Goal: Contribute content: Add original content to the website for others to see

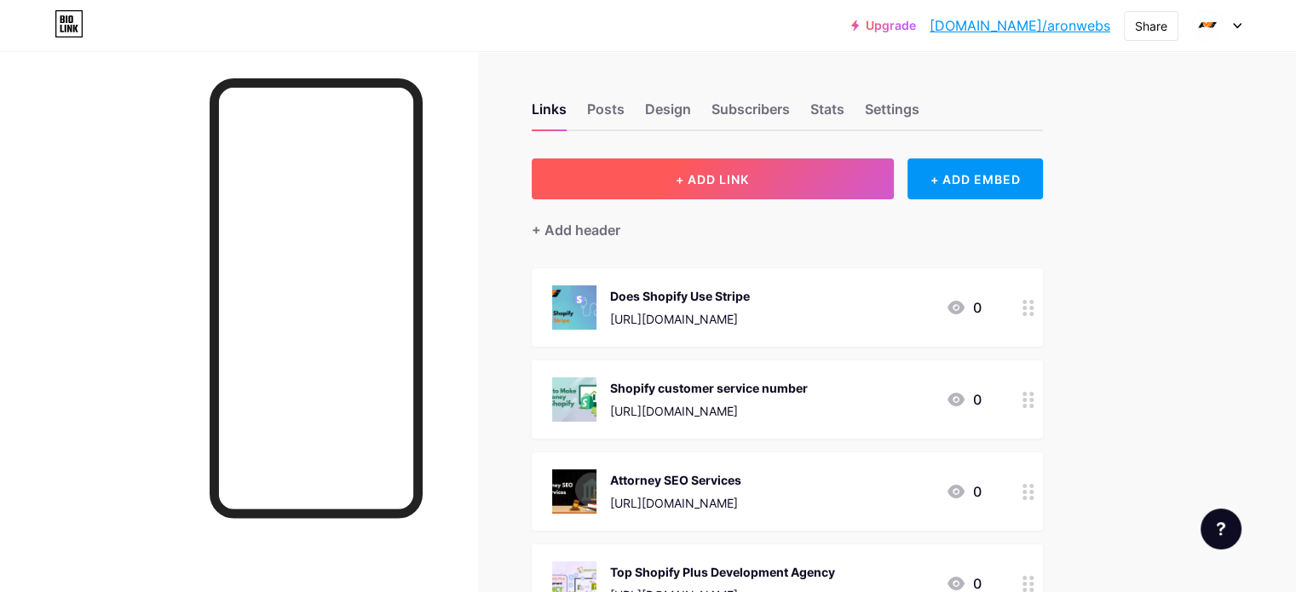
click at [749, 185] on span "+ ADD LINK" at bounding box center [712, 179] width 73 height 14
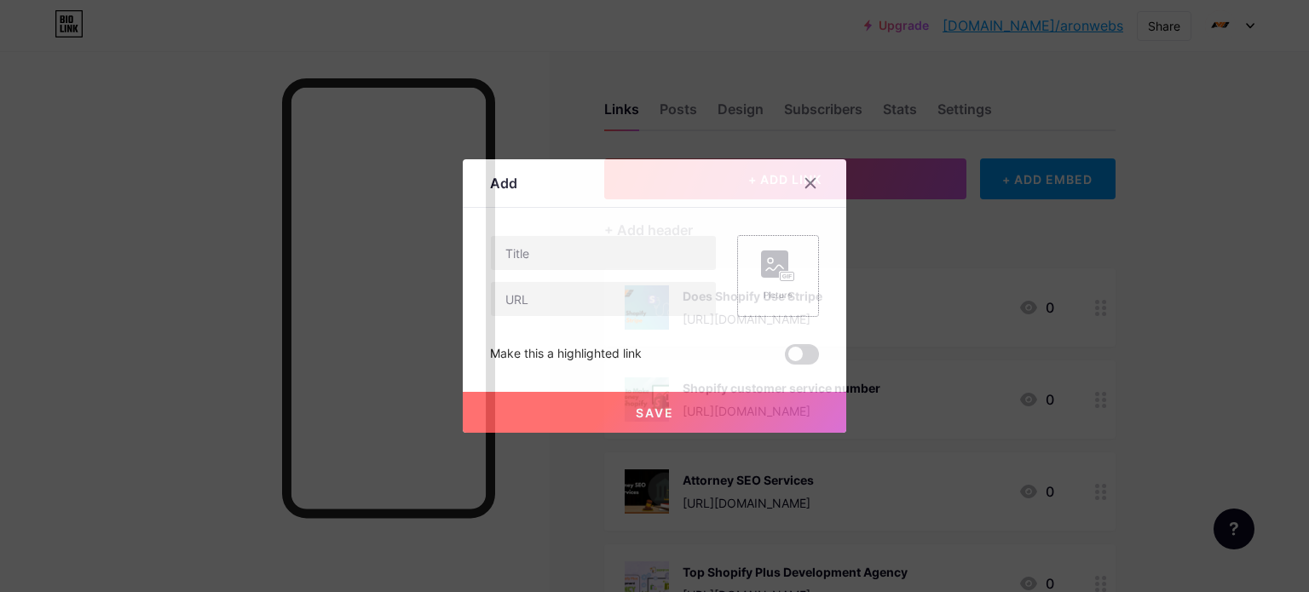
click at [784, 279] on rect at bounding box center [787, 277] width 14 height 9
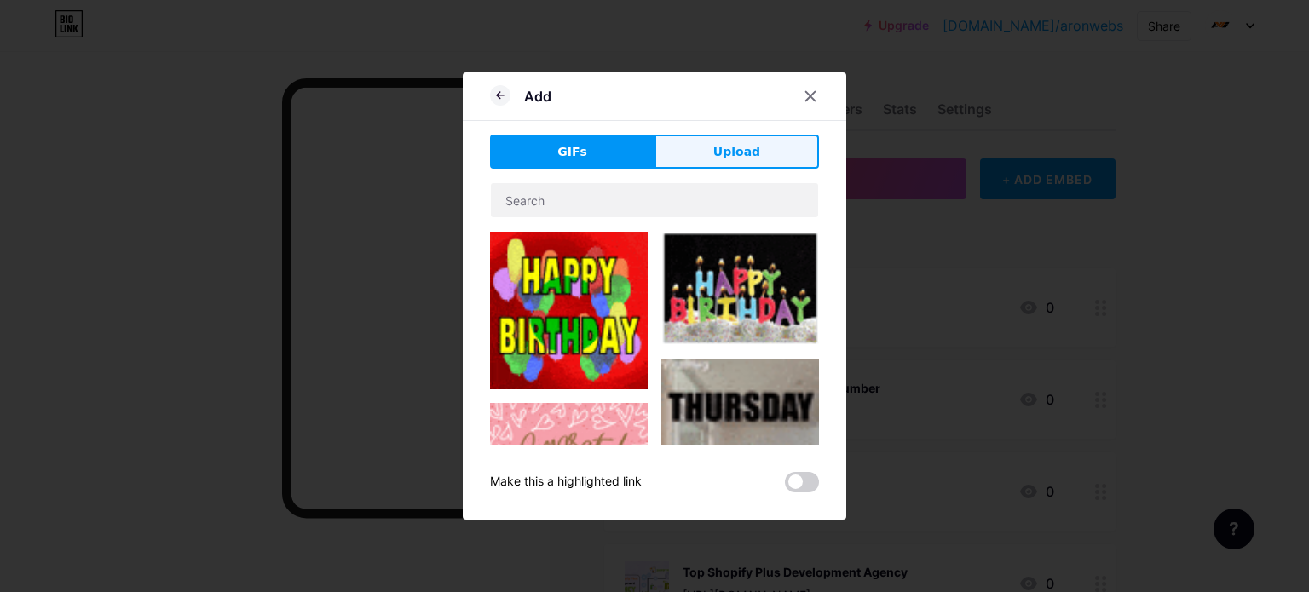
click at [733, 159] on span "Upload" at bounding box center [736, 152] width 47 height 18
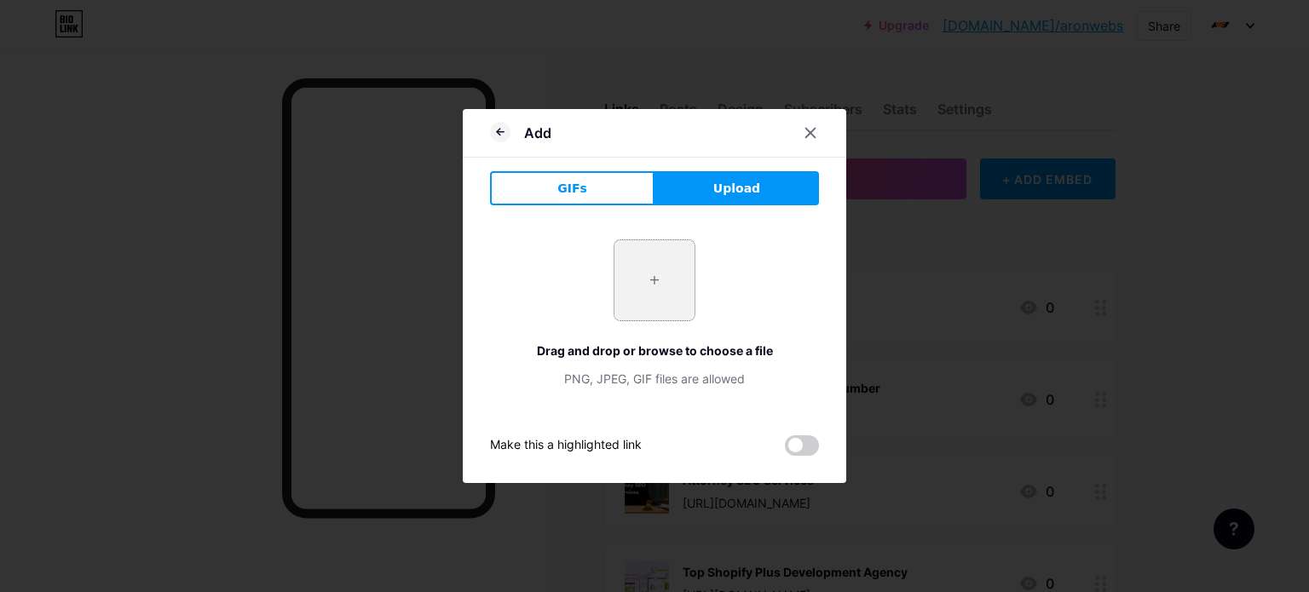
click at [655, 283] on input "file" at bounding box center [654, 280] width 80 height 80
type input "C:\fakepath\Before and After Image Youtube Thumbnail (2240 x 1260 px) (8).png"
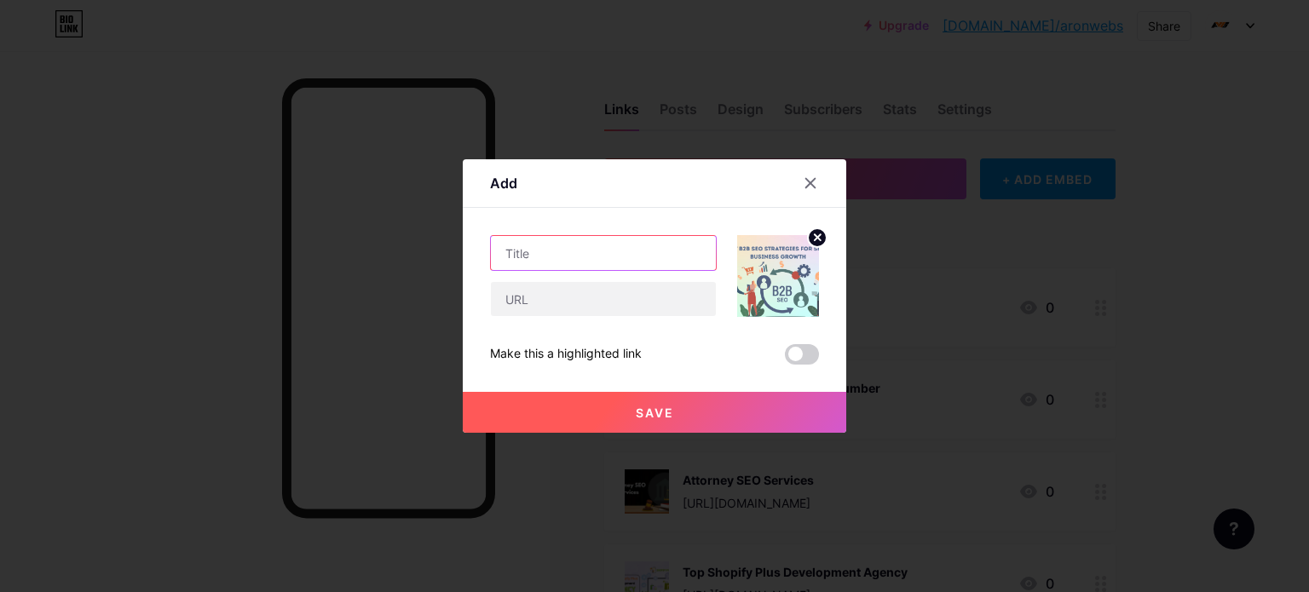
click at [578, 258] on input "text" at bounding box center [603, 253] width 225 height 34
paste input "[URL][DOMAIN_NAME]"
type input "[URL][DOMAIN_NAME]"
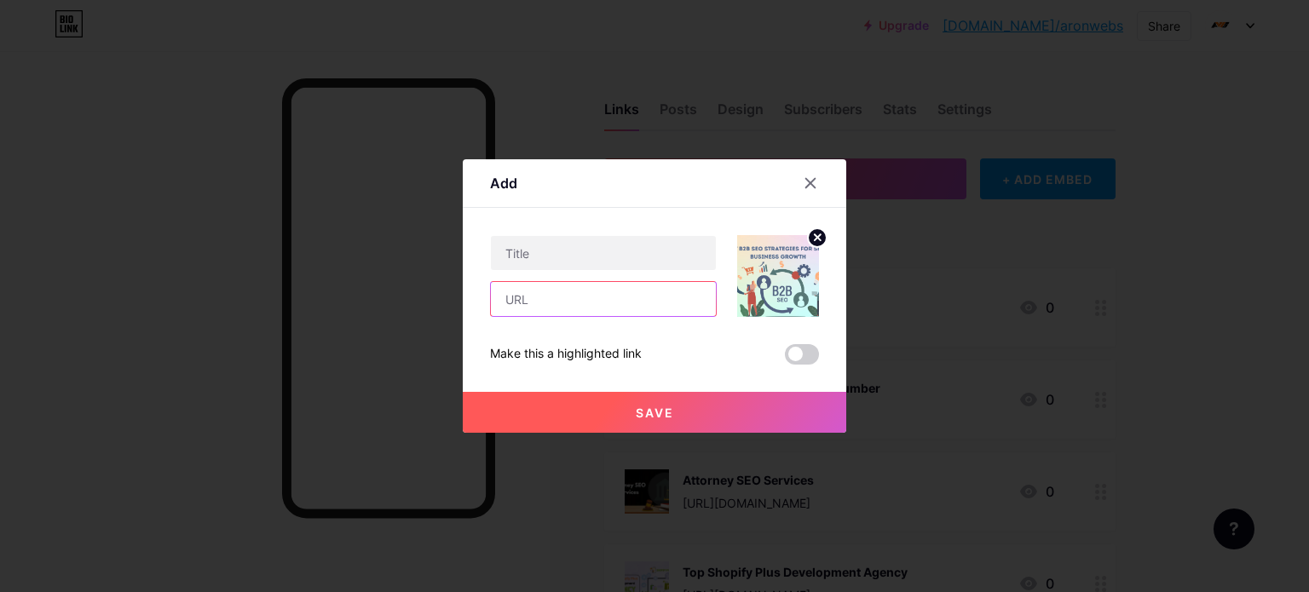
click at [534, 304] on input "text" at bounding box center [603, 299] width 225 height 34
paste input "[URL][DOMAIN_NAME]"
type input "[URL][DOMAIN_NAME]"
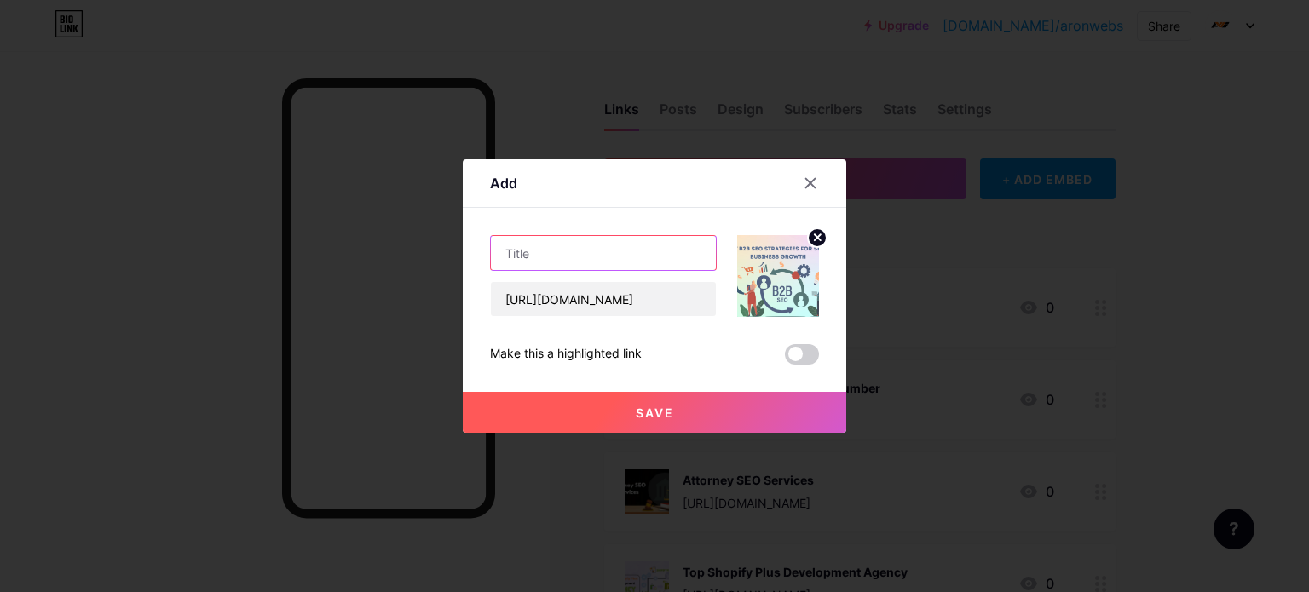
click at [561, 255] on input "text" at bounding box center [603, 253] width 225 height 34
paste input "How Small Businesses Can Boost Sales with B2B SEO"
type input "How Small Businesses Can Boost Sales with B2B SEO"
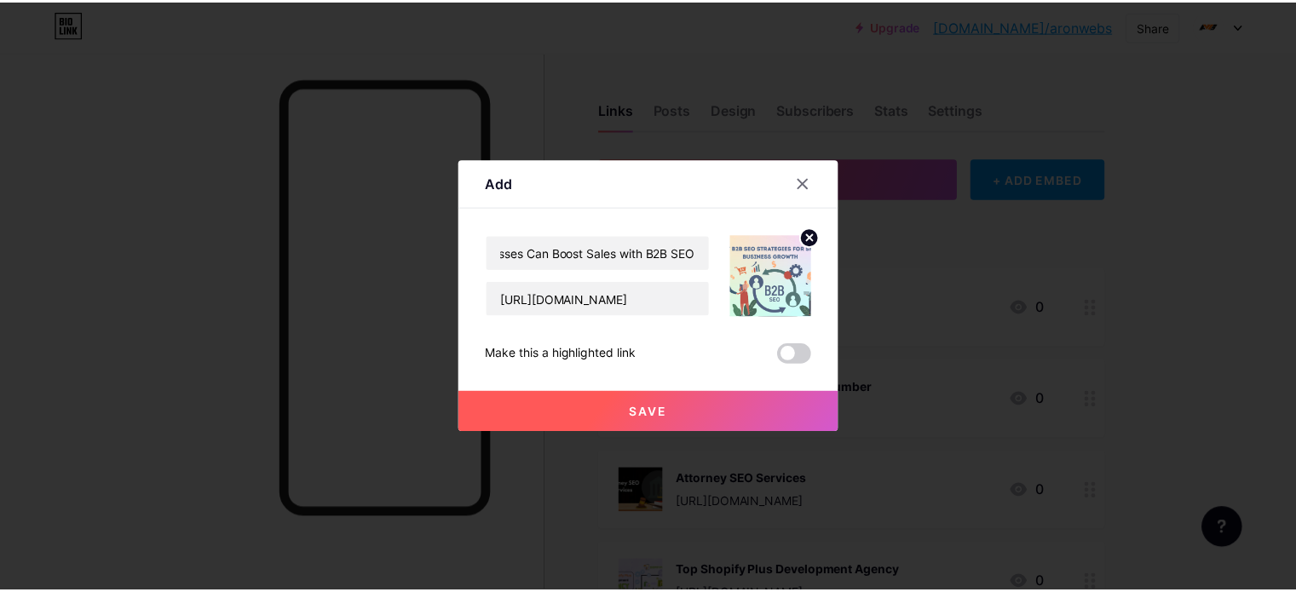
scroll to position [0, 0]
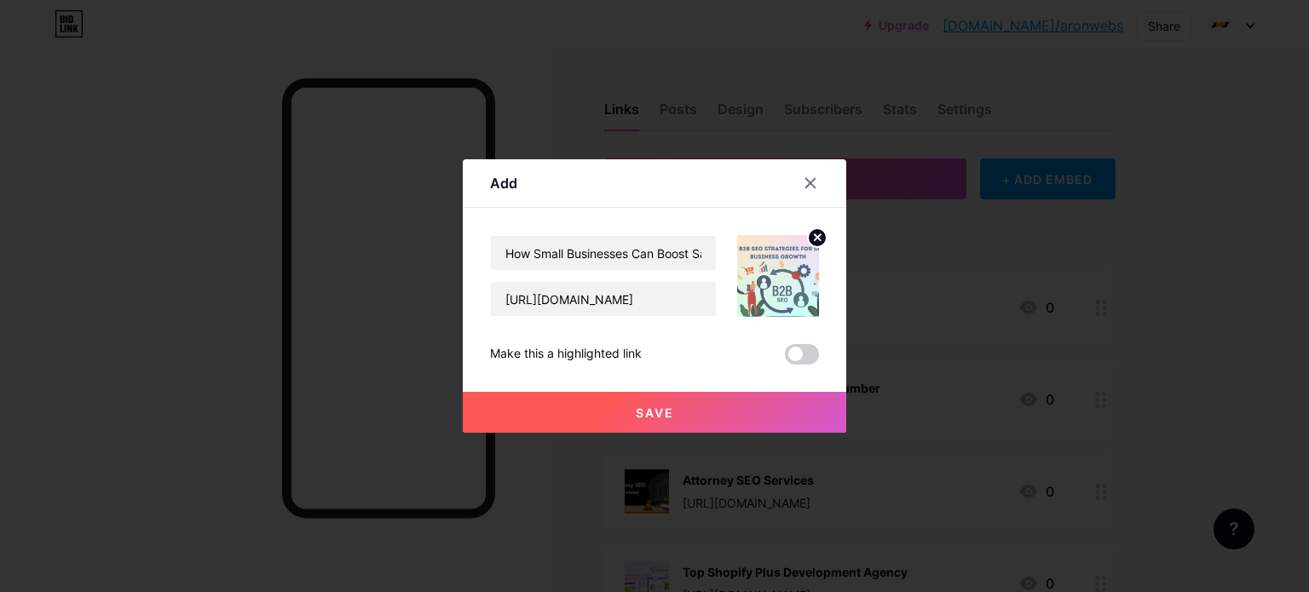
click at [622, 413] on button "Save" at bounding box center [654, 412] width 383 height 41
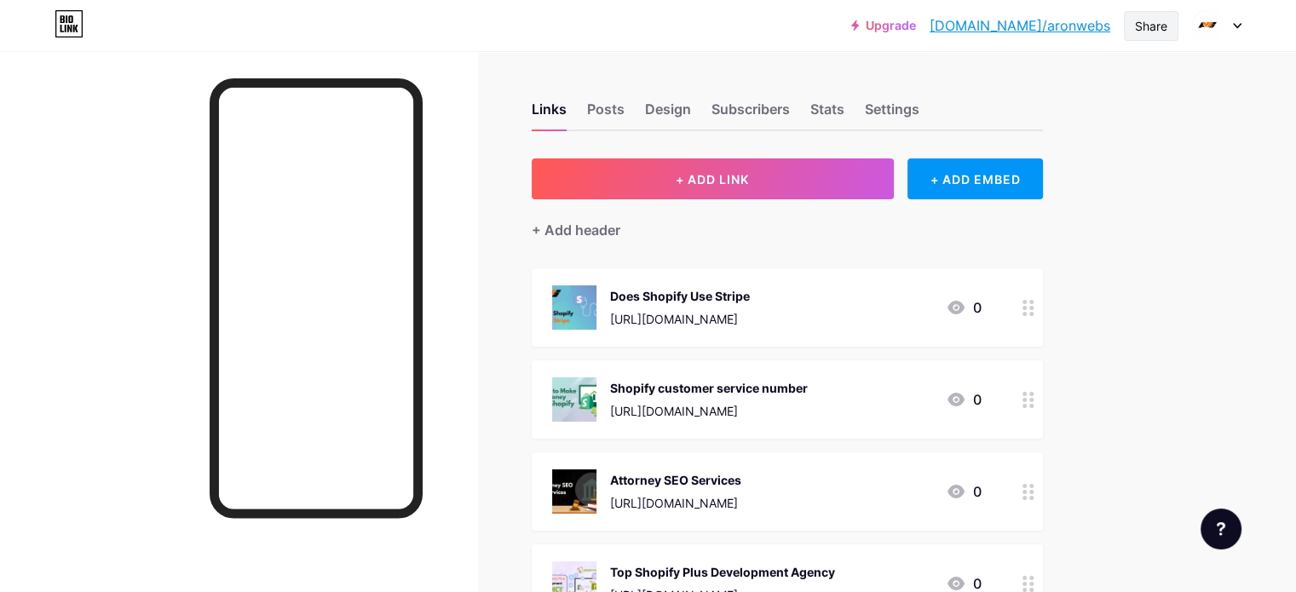
click at [1137, 34] on div "Share" at bounding box center [1151, 26] width 55 height 30
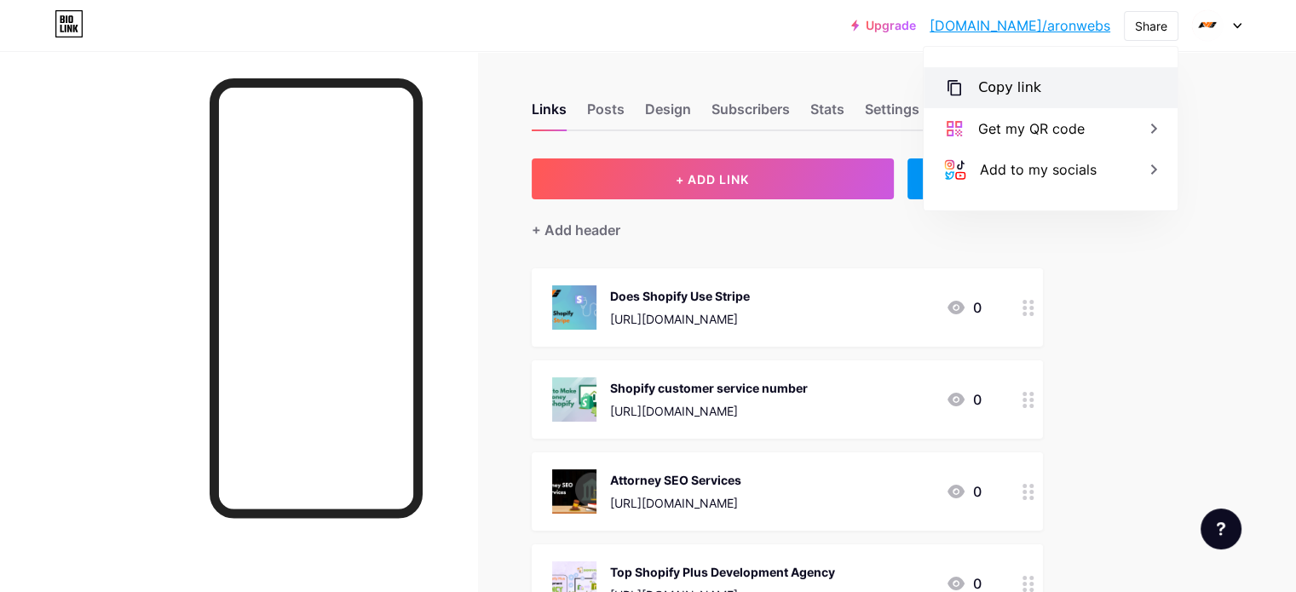
click at [999, 86] on div "Copy link" at bounding box center [1009, 88] width 63 height 20
